Goal: Task Accomplishment & Management: Use online tool/utility

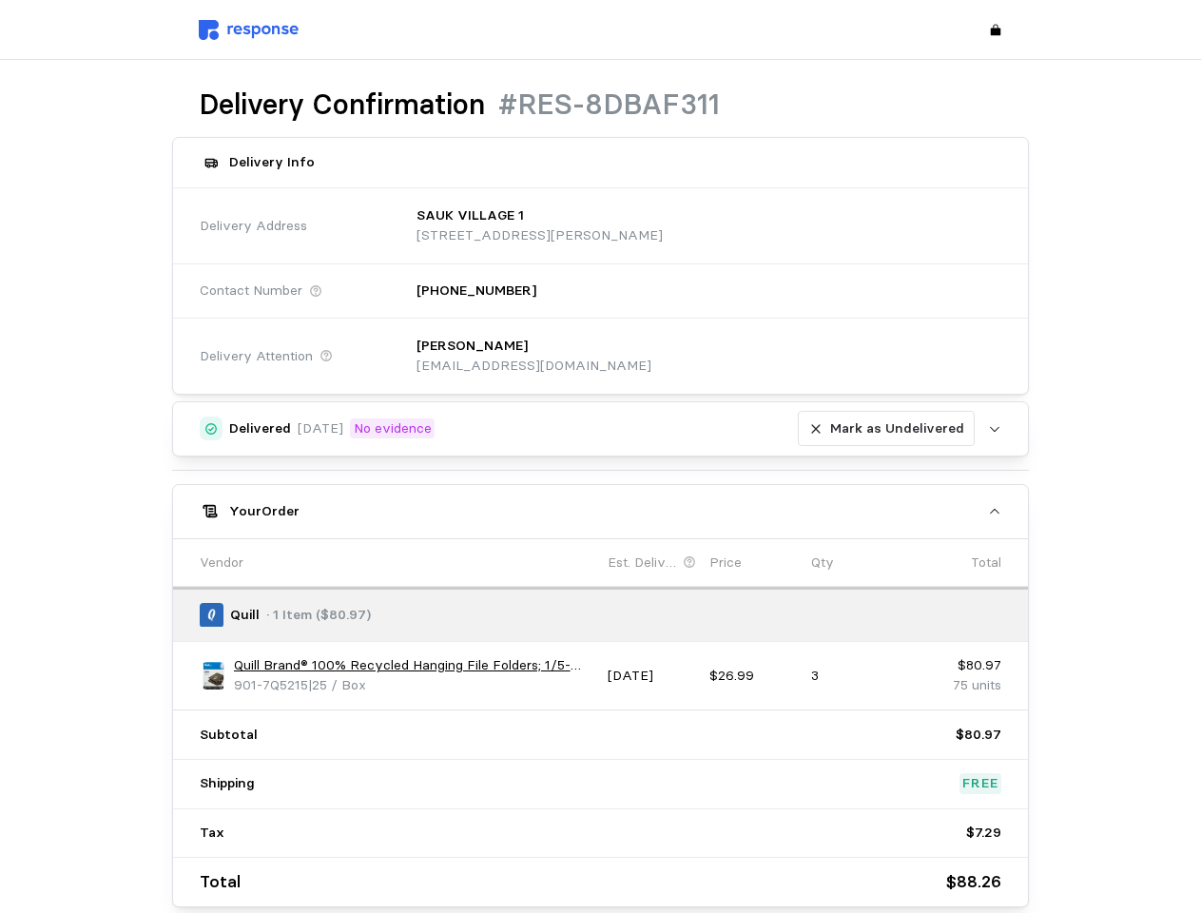
click at [600, 457] on div "Delivered [DATE] No evidence Mark as Undelivered Upload [PERSON_NAME] as Undeli…" at bounding box center [601, 654] width 858 height 506
click at [663, 225] on p "[STREET_ADDRESS][PERSON_NAME]" at bounding box center [540, 235] width 246 height 21
click at [702, 356] on div "[PERSON_NAME] [EMAIL_ADDRESS][DOMAIN_NAME]" at bounding box center [702, 356] width 598 height 68
click at [601, 429] on div "Delivered [DATE] No evidence [PERSON_NAME] as Undelivered" at bounding box center [602, 429] width 746 height 36
click at [890, 429] on p "Mark as Undelivered" at bounding box center [897, 429] width 134 height 21
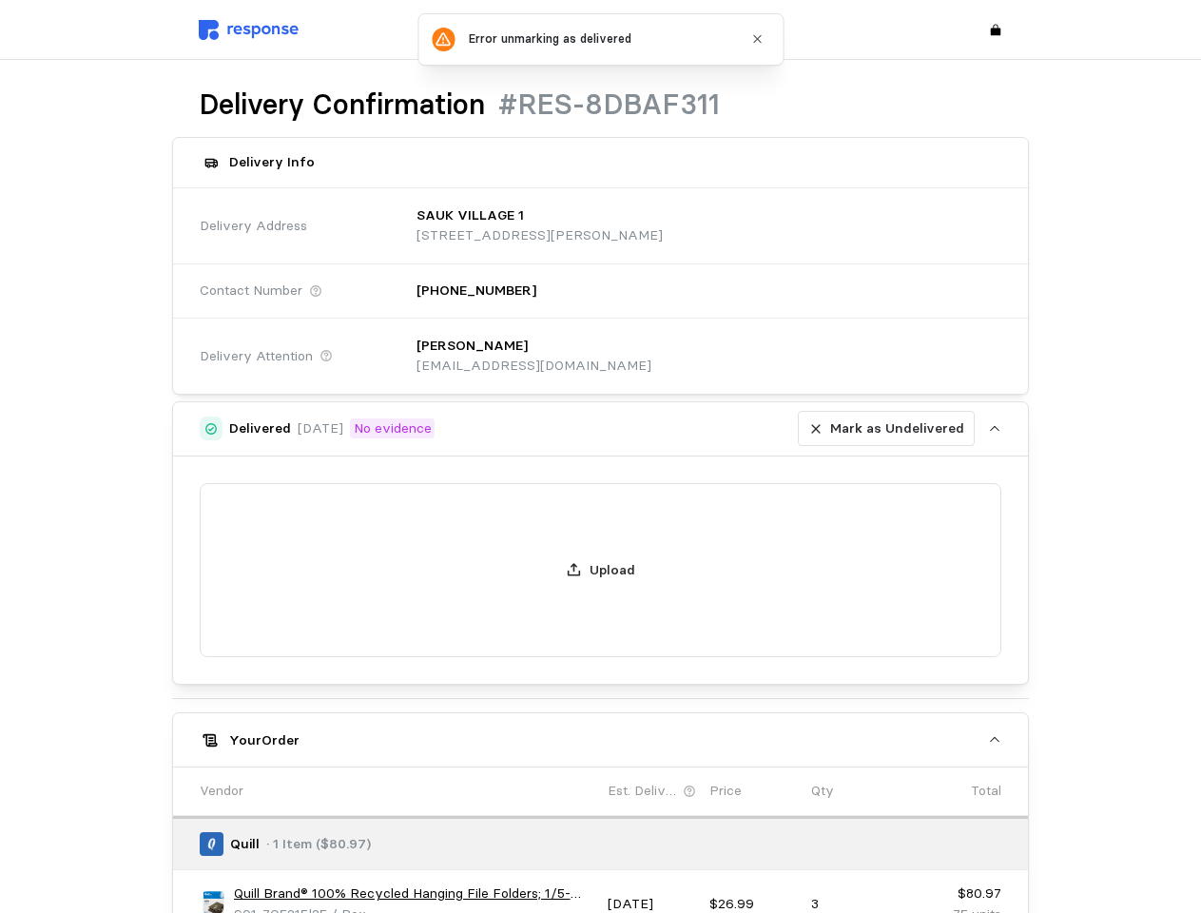
click at [601, 512] on div "Delivered [DATE] No evidence Mark as Undelivered Upload [PERSON_NAME] as Undeli…" at bounding box center [601, 768] width 858 height 735
click at [213, 675] on div "Upload" at bounding box center [601, 571] width 856 height 228
click at [414, 666] on div "Upload" at bounding box center [601, 571] width 856 height 228
